Goal: Check status: Check status

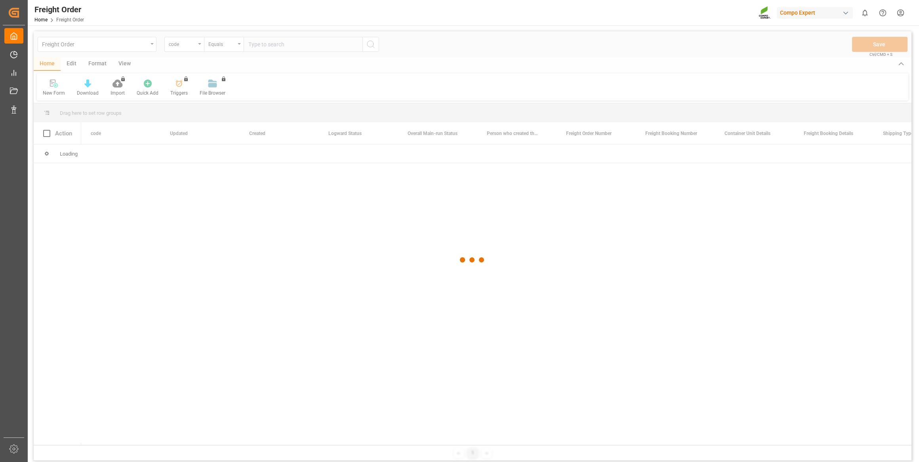
click at [178, 53] on div at bounding box center [473, 260] width 878 height 458
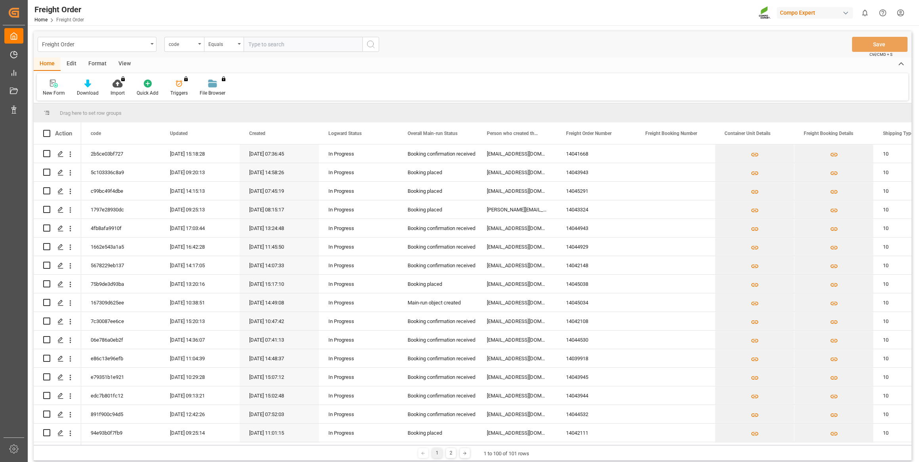
click at [184, 47] on div "code" at bounding box center [182, 43] width 27 height 9
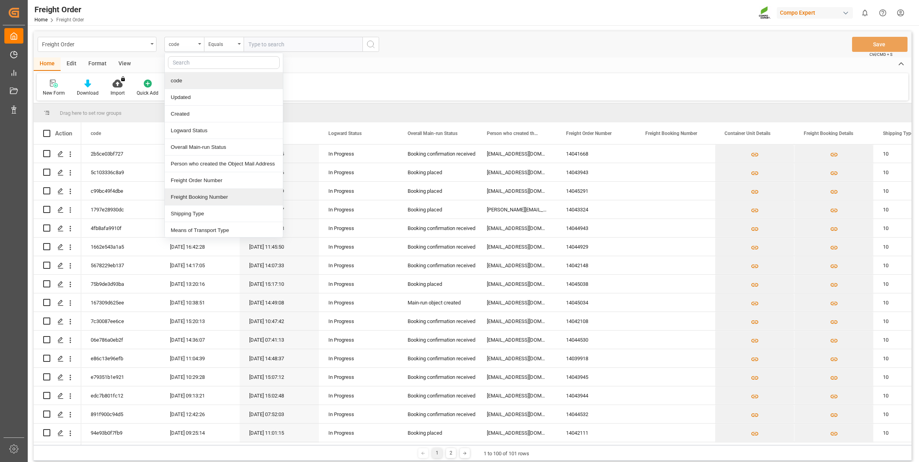
click at [194, 192] on div "Freight Booking Number" at bounding box center [224, 197] width 118 height 17
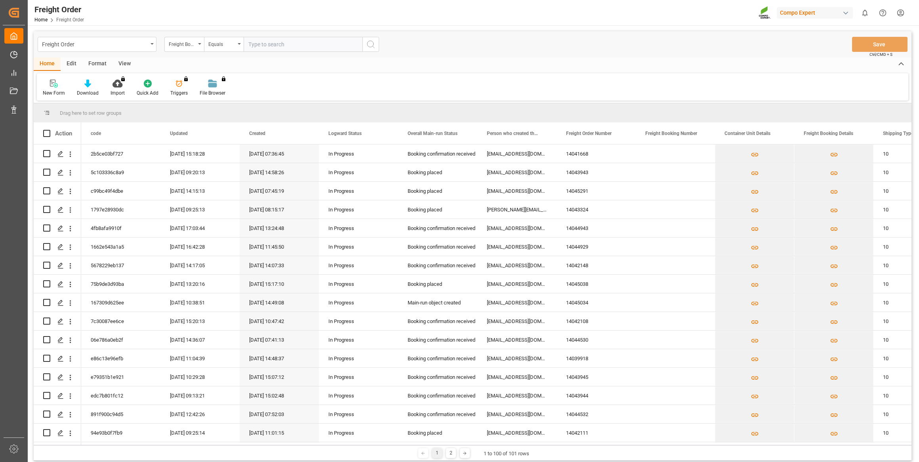
click at [296, 37] on input "text" at bounding box center [303, 44] width 119 height 15
paste input "6200000425"
type input "6200000425"
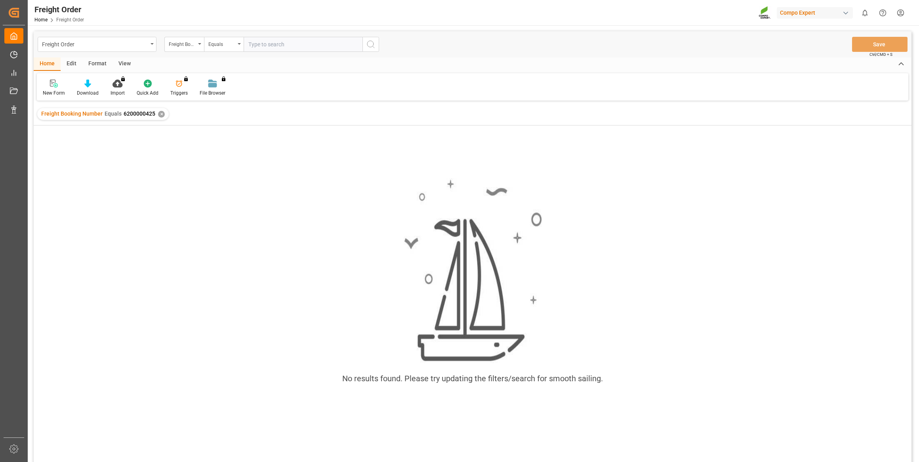
click at [413, 451] on div "No results found. Please try updating the filters/search for smooth sailing." at bounding box center [473, 305] width 878 height 358
